Goal: Task Accomplishment & Management: Use online tool/utility

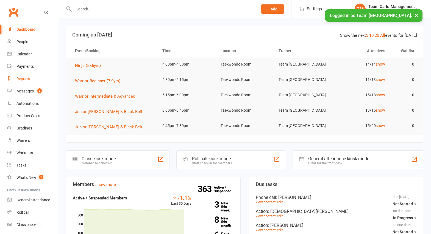
click at [23, 79] on div "Reports" at bounding box center [22, 79] width 13 height 4
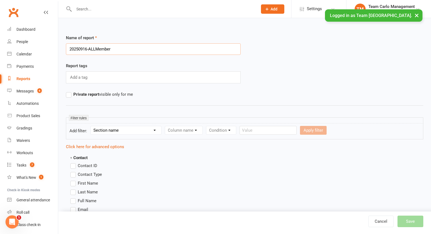
type input "20250916-ALLMembers"
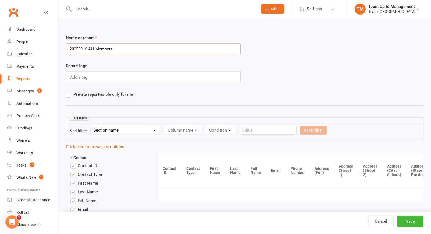
scroll to position [584, 0]
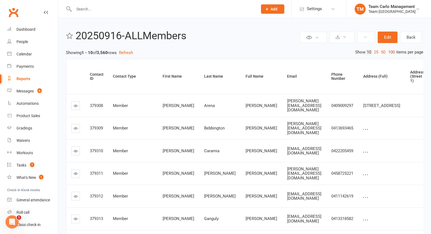
click at [390, 52] on link "100" at bounding box center [391, 52] width 9 height 6
